Goal: Task Accomplishment & Management: Manage account settings

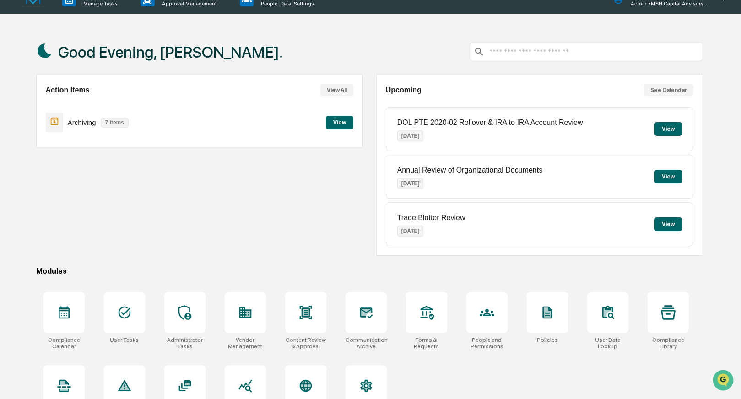
scroll to position [46, 0]
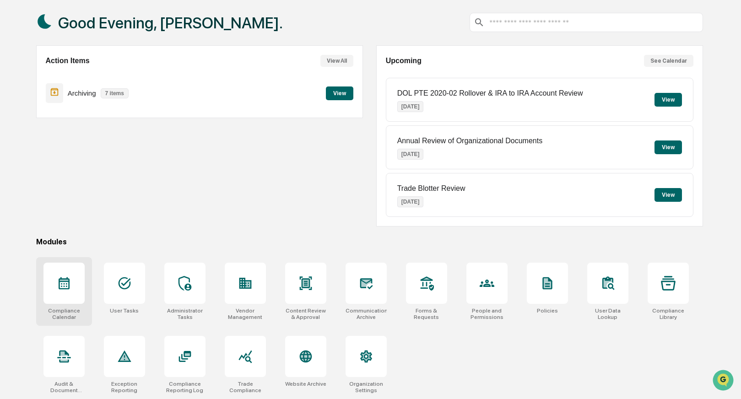
click at [63, 285] on icon at bounding box center [64, 283] width 15 height 15
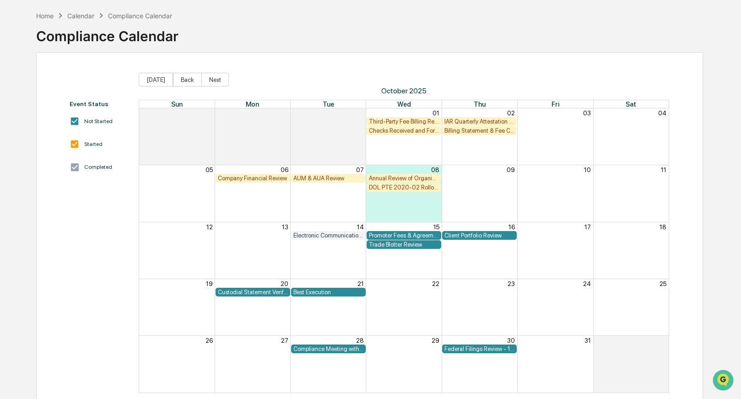
scroll to position [51, 0]
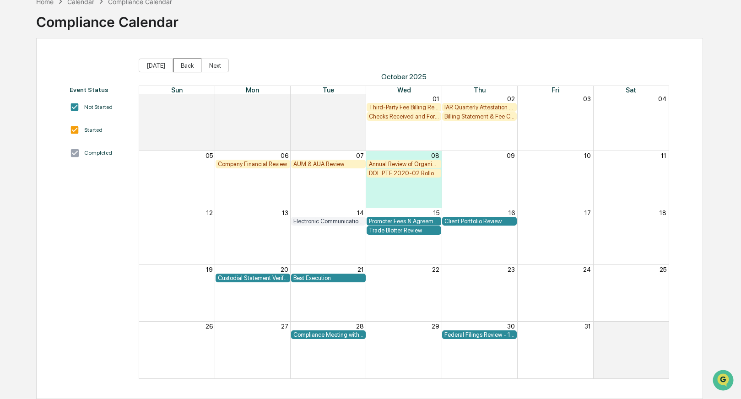
click at [186, 64] on button "Back" at bounding box center [187, 66] width 29 height 14
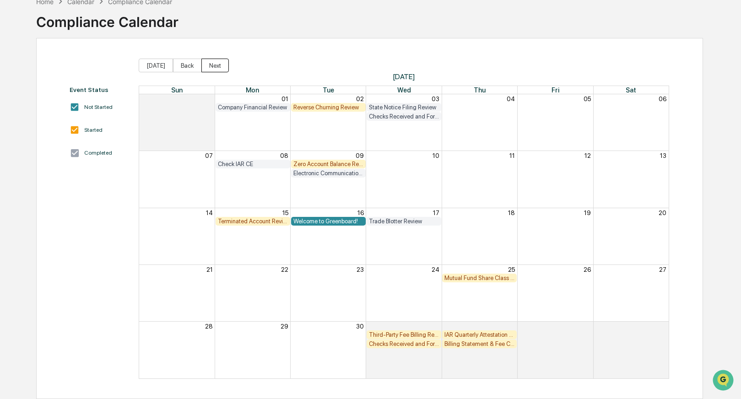
click at [222, 64] on button "Next" at bounding box center [214, 66] width 27 height 14
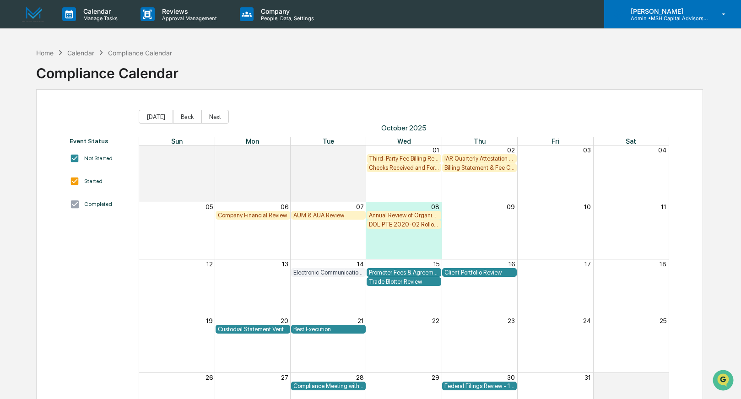
click at [662, 22] on div "Tammi Ellis Admin • MSH Capital Advisors LLC - RIA" at bounding box center [672, 14] width 137 height 28
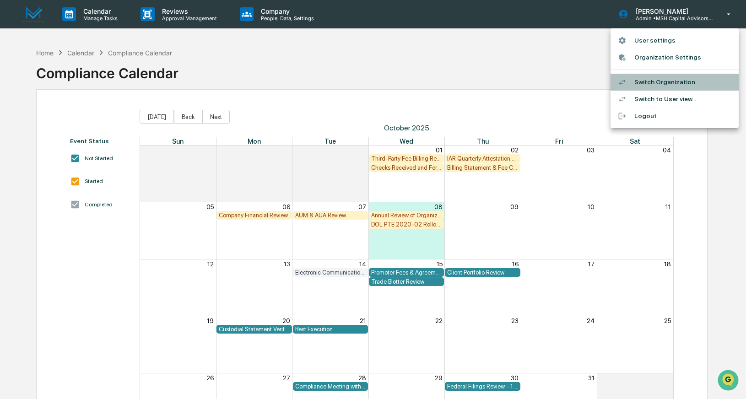
click at [660, 83] on li "Switch Organization" at bounding box center [675, 82] width 128 height 17
